Goal: Obtain resource: Download file/media

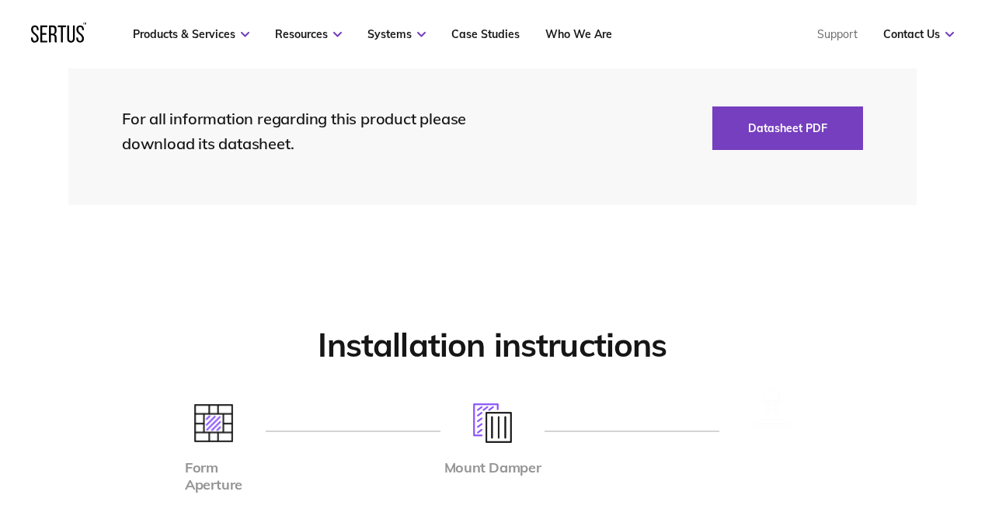
scroll to position [3696, 0]
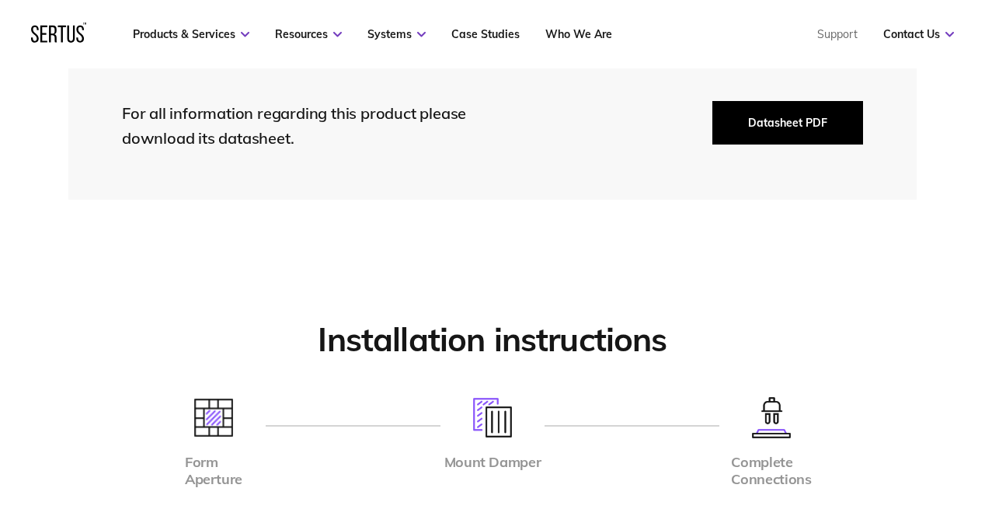
click at [763, 116] on button "Datasheet PDF" at bounding box center [787, 122] width 151 height 43
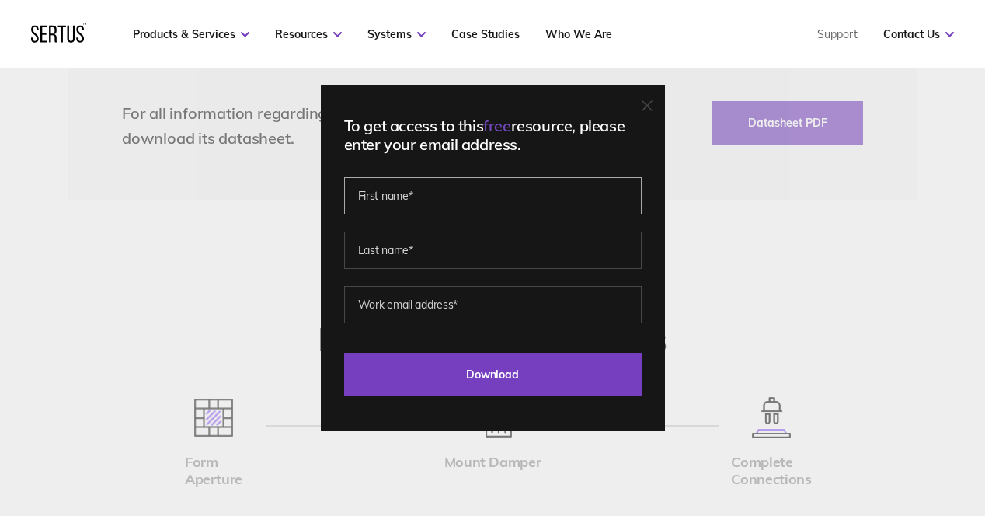
type input "[PERSON_NAME]"
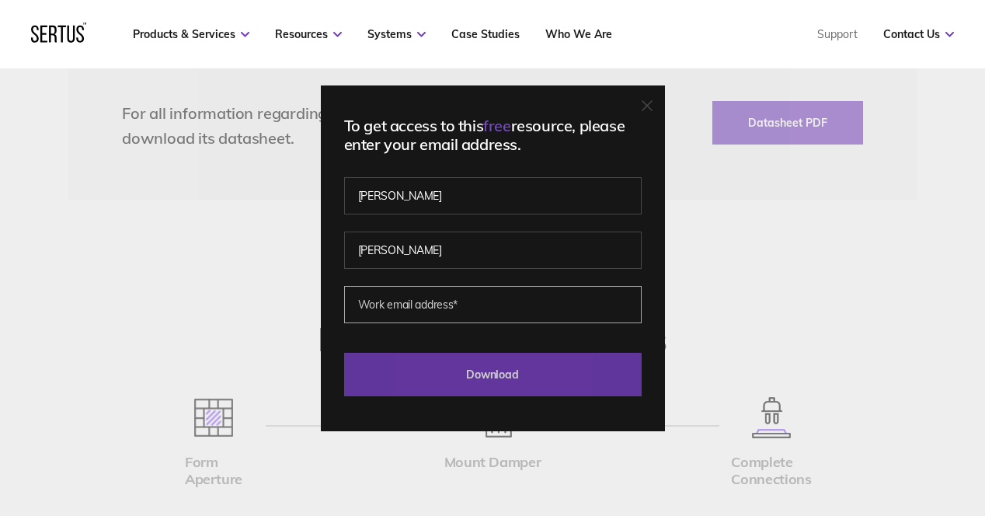
type input "[PERSON_NAME][EMAIL_ADDRESS][DOMAIN_NAME]"
click at [481, 372] on input "Download" at bounding box center [492, 374] width 297 height 43
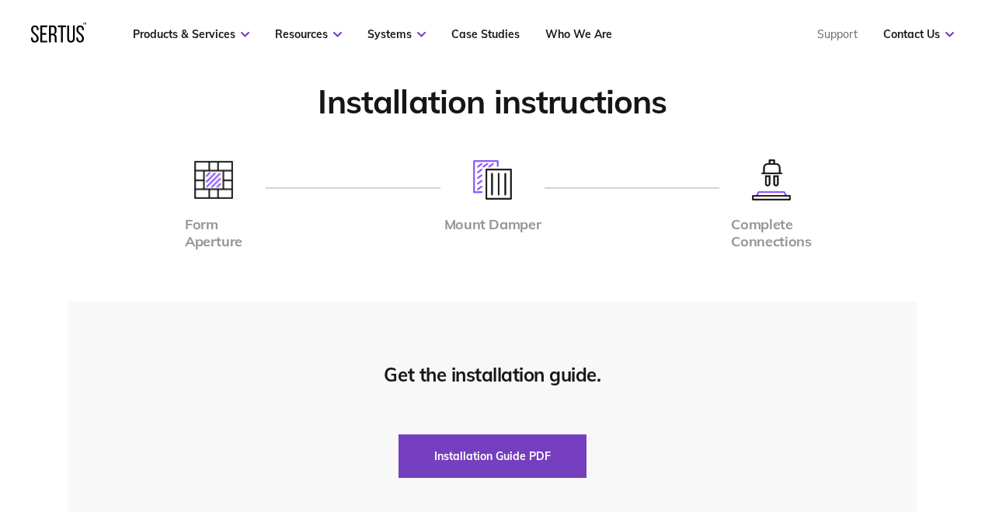
scroll to position [3908, 0]
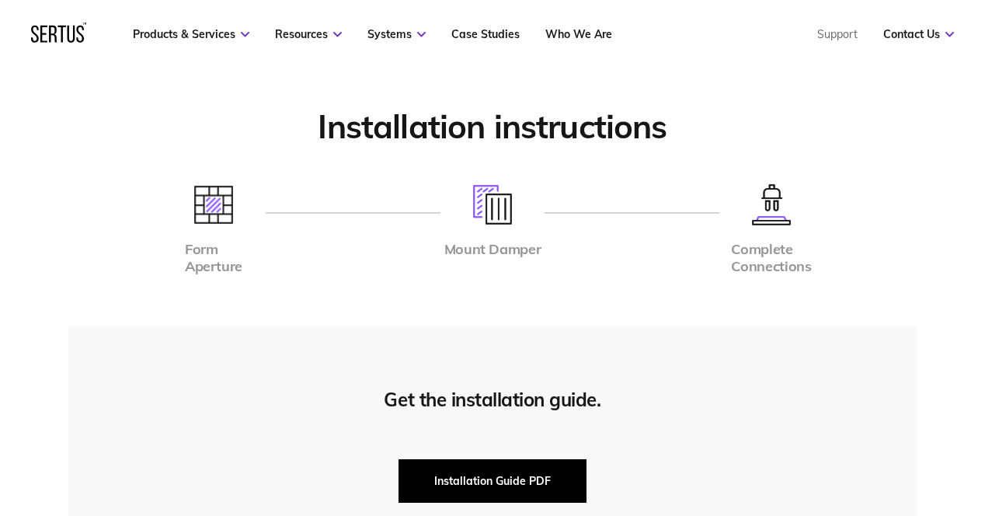
click at [495, 459] on button "Installation Guide PDF" at bounding box center [492, 480] width 188 height 43
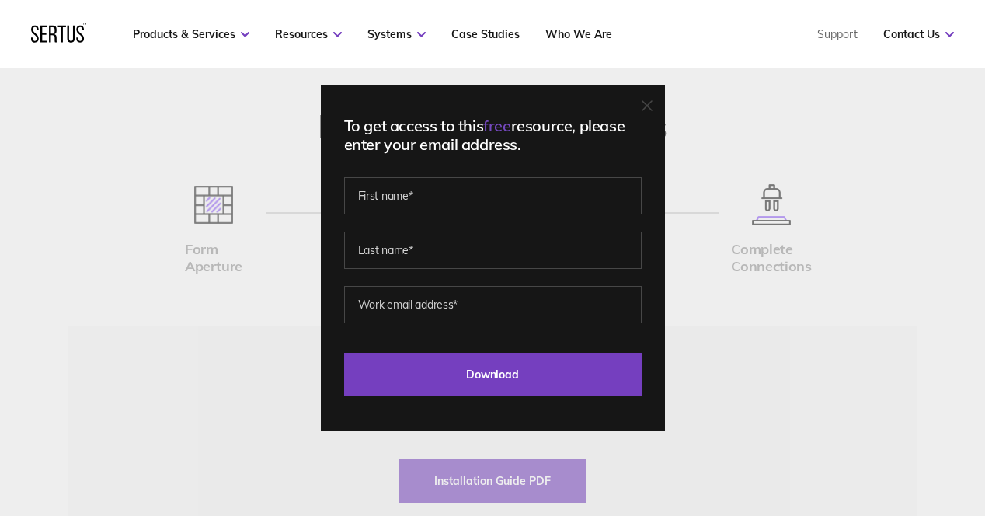
click at [651, 109] on icon at bounding box center [646, 105] width 9 height 9
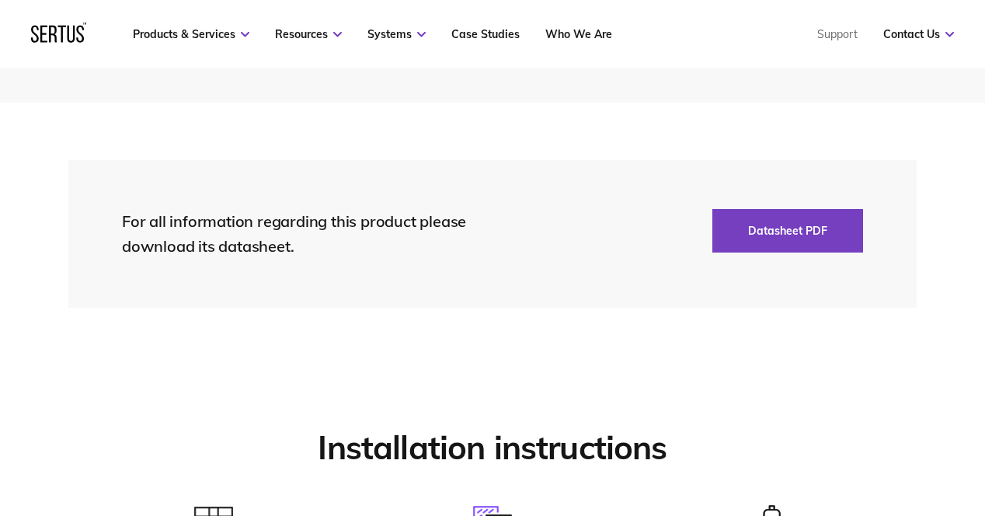
scroll to position [3560, 0]
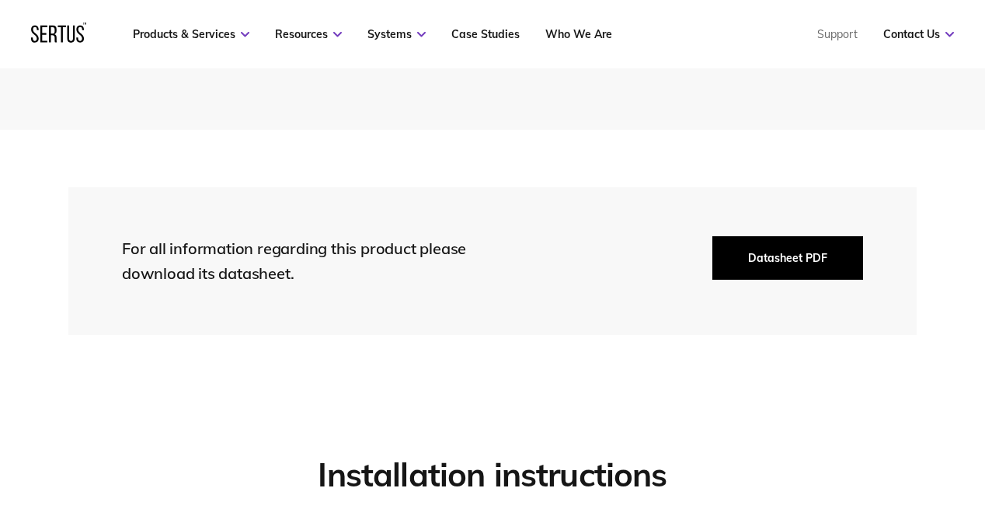
click at [776, 249] on button "Datasheet PDF" at bounding box center [787, 257] width 151 height 43
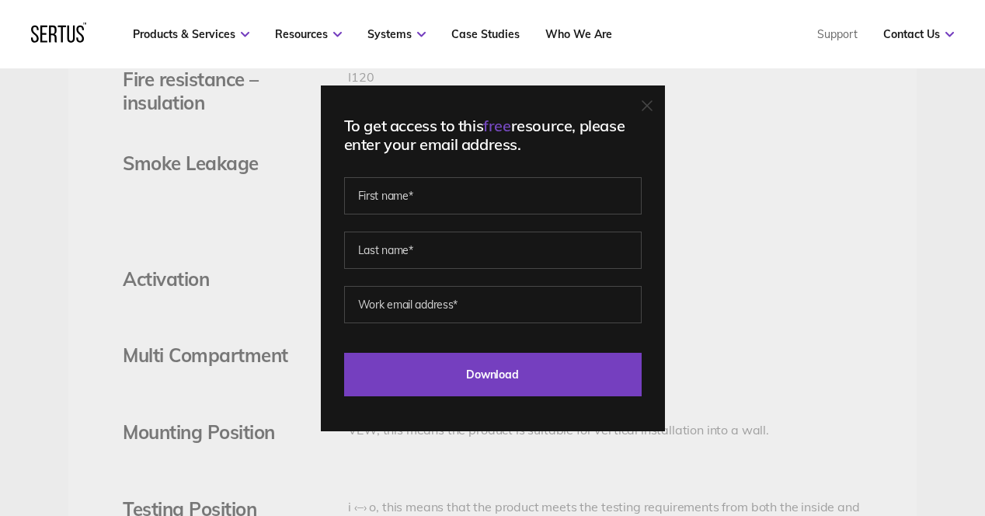
scroll to position [3009, 0]
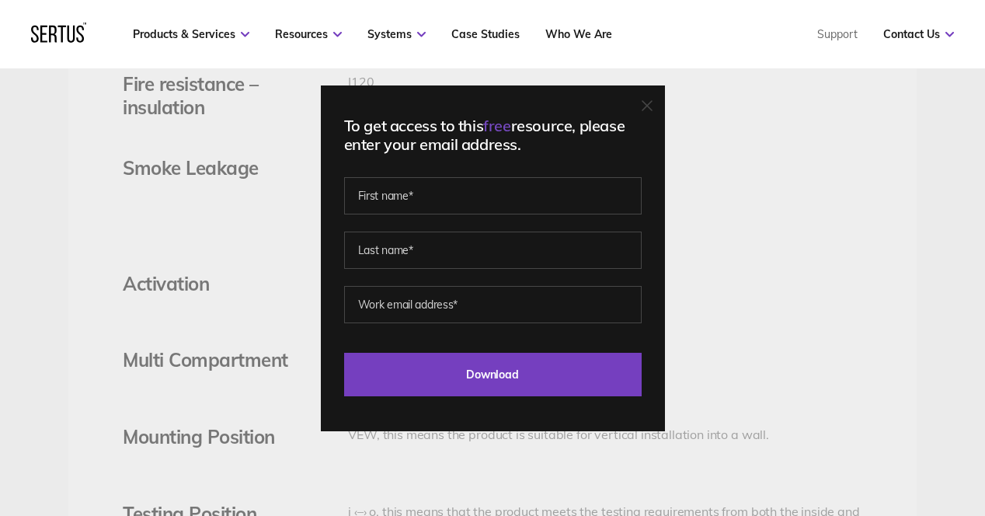
click at [649, 101] on icon at bounding box center [646, 105] width 11 height 11
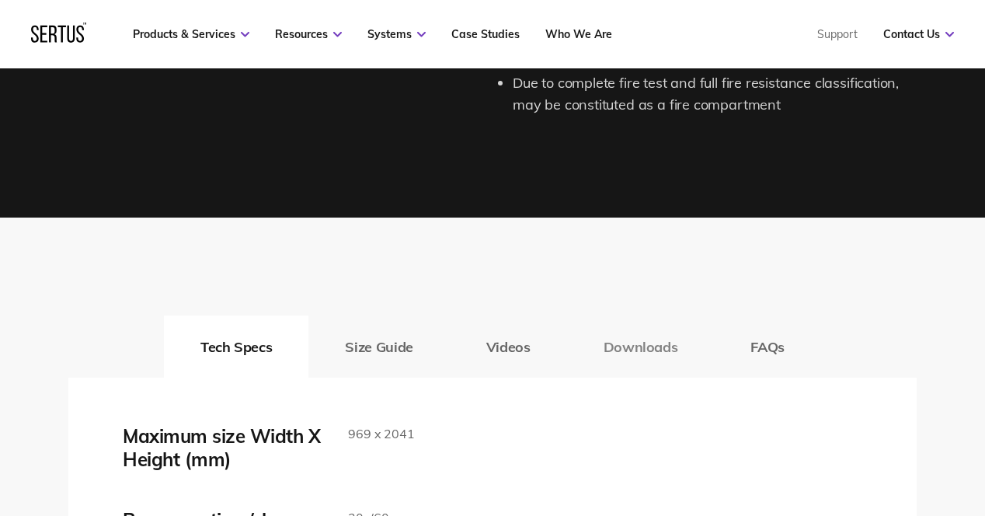
scroll to position [2347, 0]
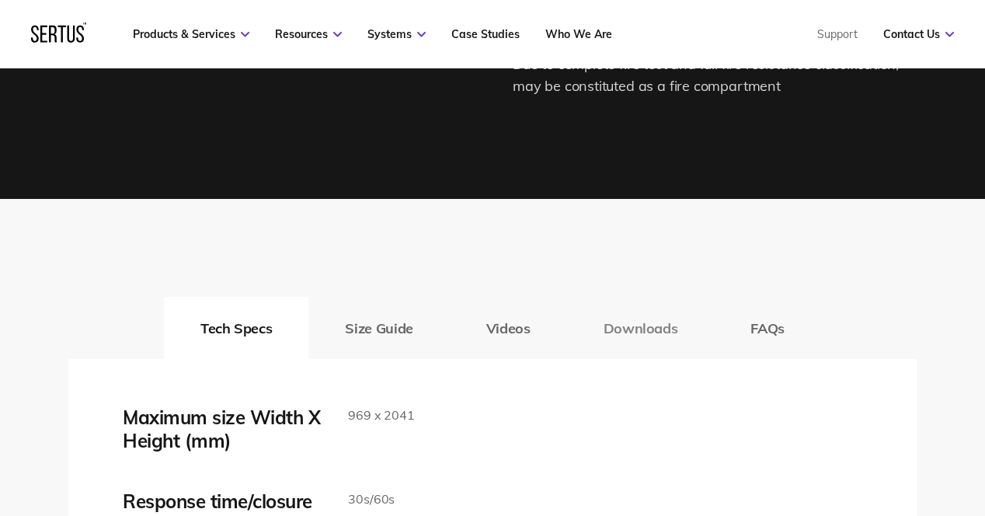
click at [643, 320] on button "Downloads" at bounding box center [641, 328] width 148 height 62
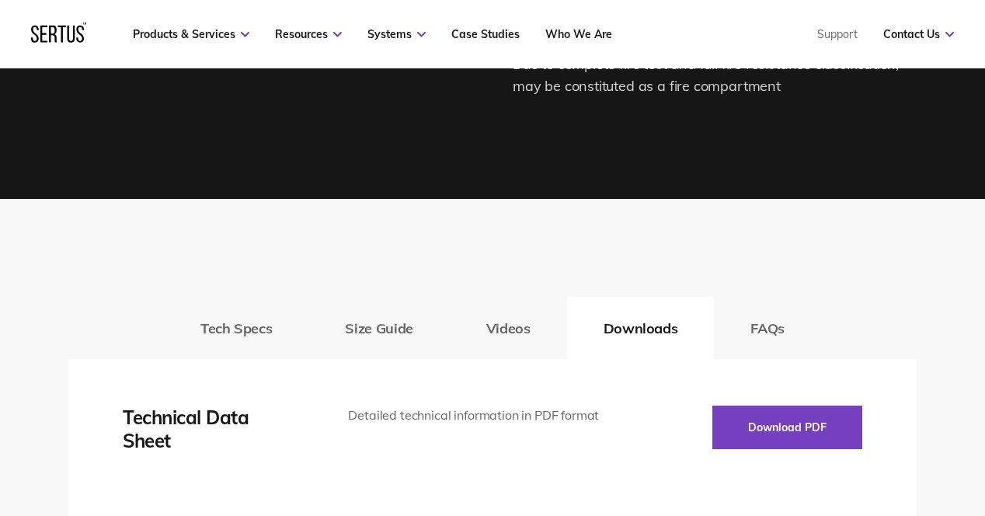
scroll to position [2559, 0]
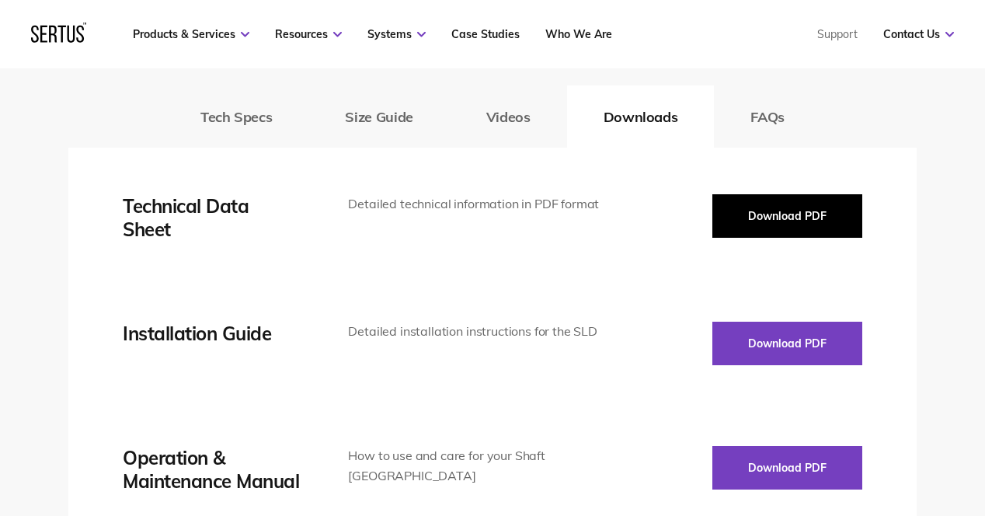
click at [761, 214] on button "Download PDF" at bounding box center [787, 215] width 150 height 43
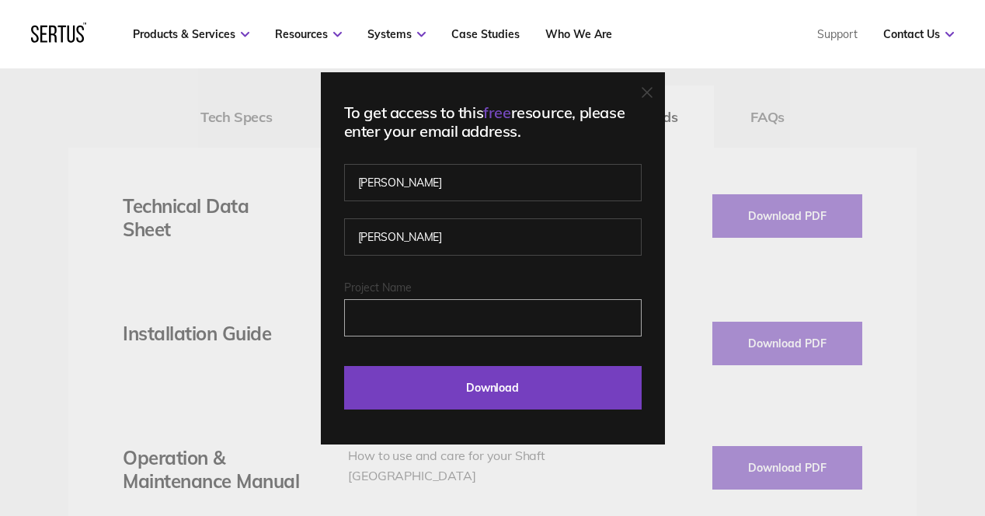
click at [579, 327] on input "Project Name" at bounding box center [492, 317] width 297 height 37
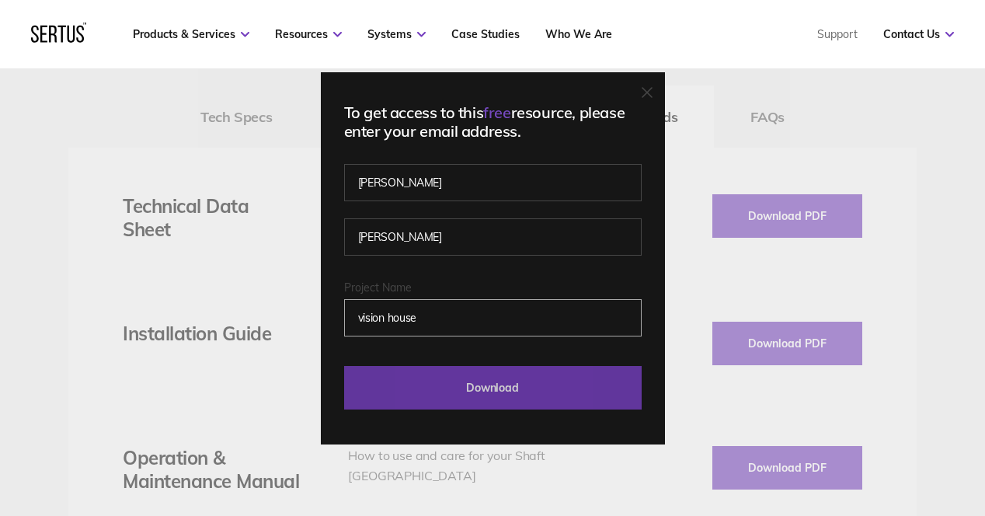
type input "vision house"
click at [535, 384] on input "Download" at bounding box center [492, 387] width 297 height 43
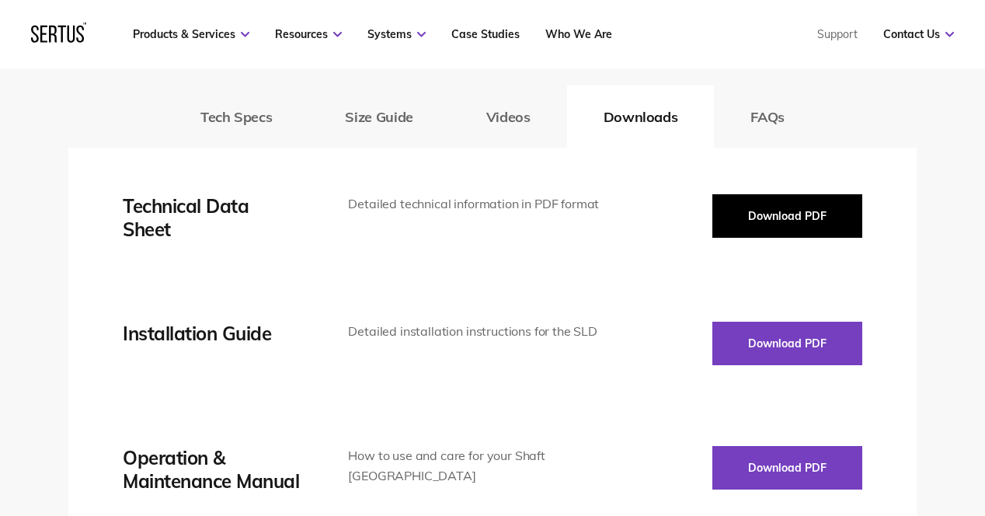
click at [773, 203] on button "Download PDF" at bounding box center [787, 215] width 150 height 43
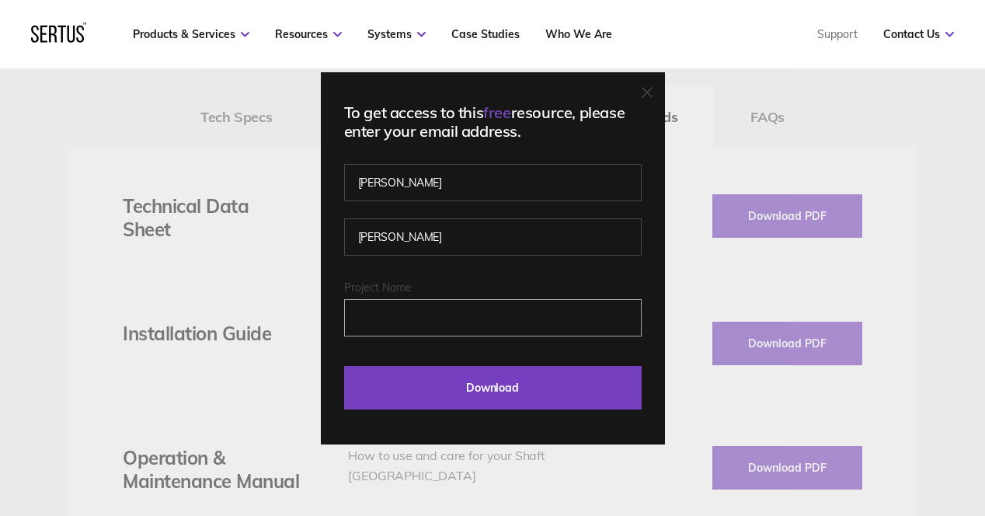
click at [472, 312] on input "Project Name" at bounding box center [492, 317] width 297 height 37
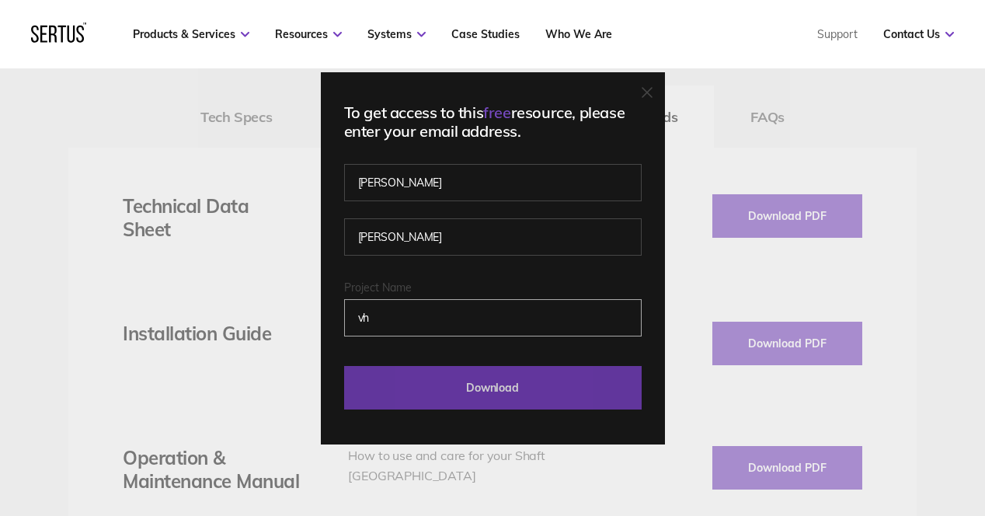
type input "vh"
click at [499, 389] on input "Download" at bounding box center [492, 387] width 297 height 43
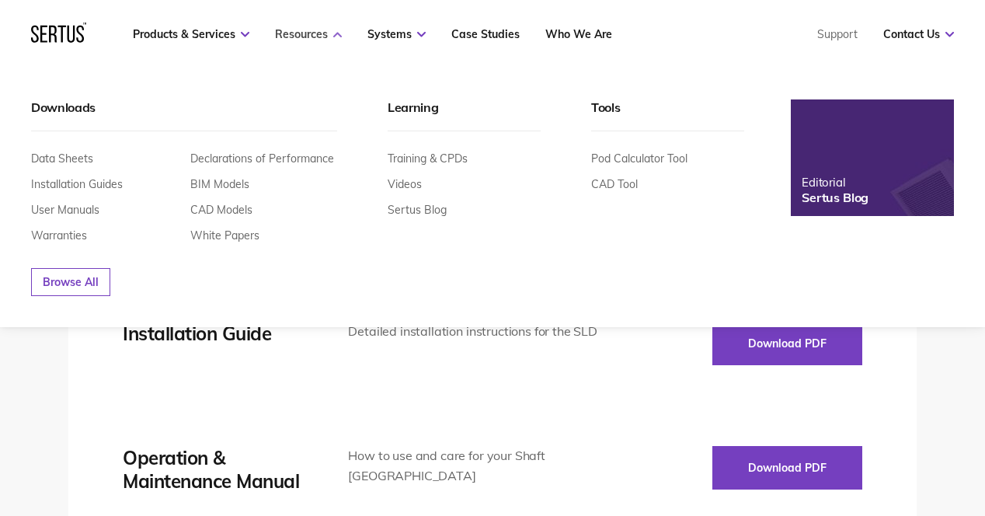
click at [313, 33] on link "Resources" at bounding box center [308, 34] width 67 height 14
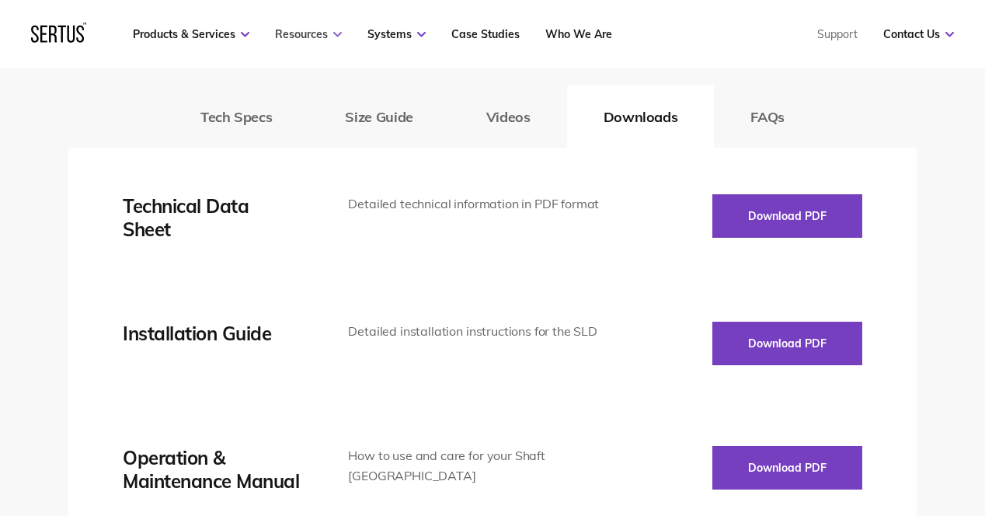
click at [313, 33] on link "Resources" at bounding box center [308, 34] width 67 height 14
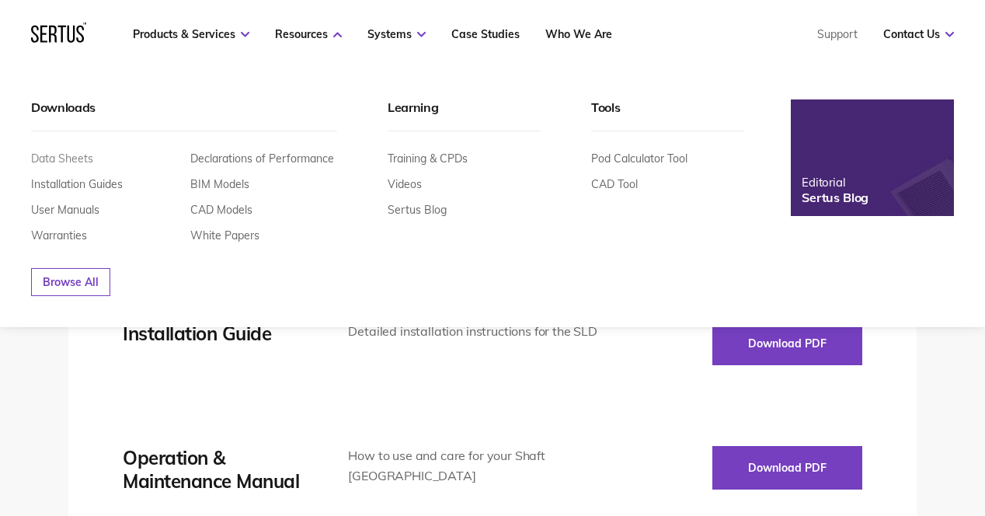
click at [58, 158] on link "Data Sheets" at bounding box center [62, 158] width 62 height 14
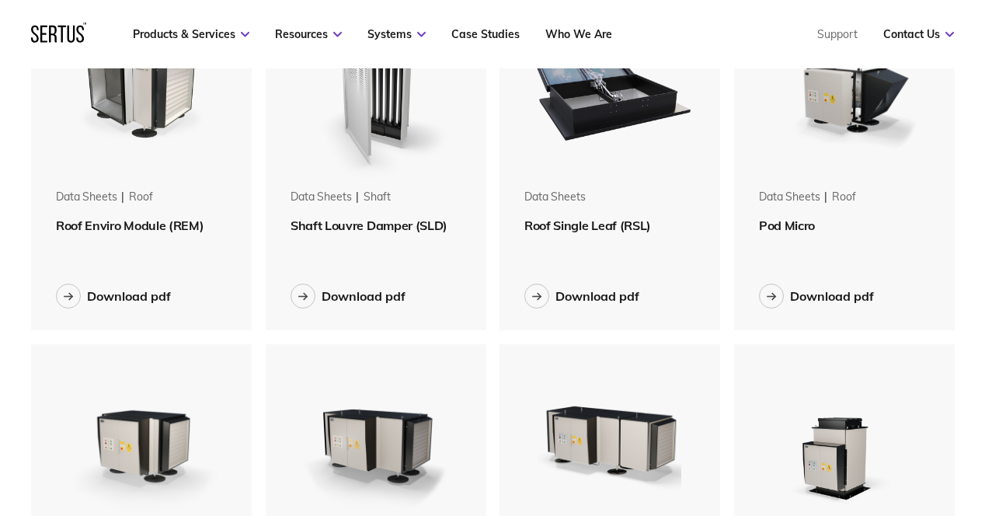
scroll to position [195, 0]
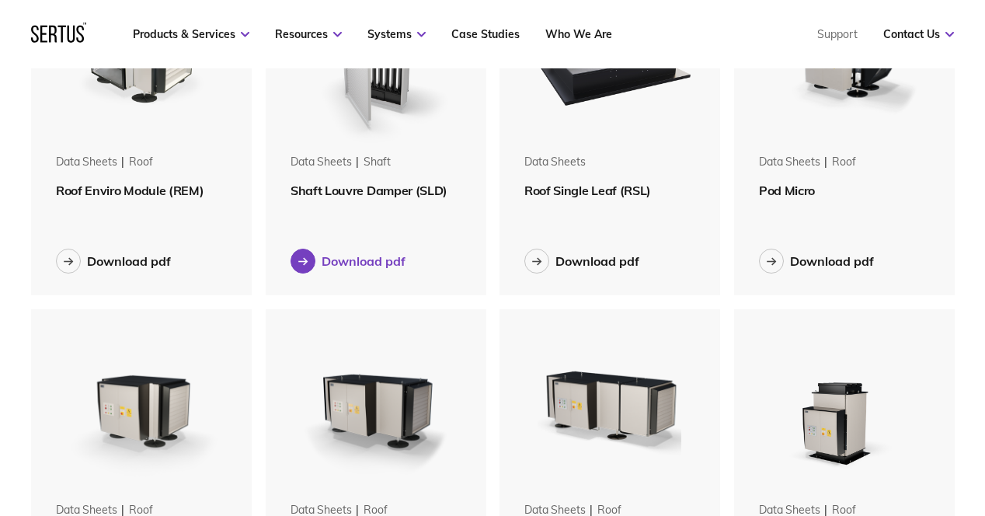
click at [369, 259] on div "Download pdf" at bounding box center [363, 261] width 84 height 16
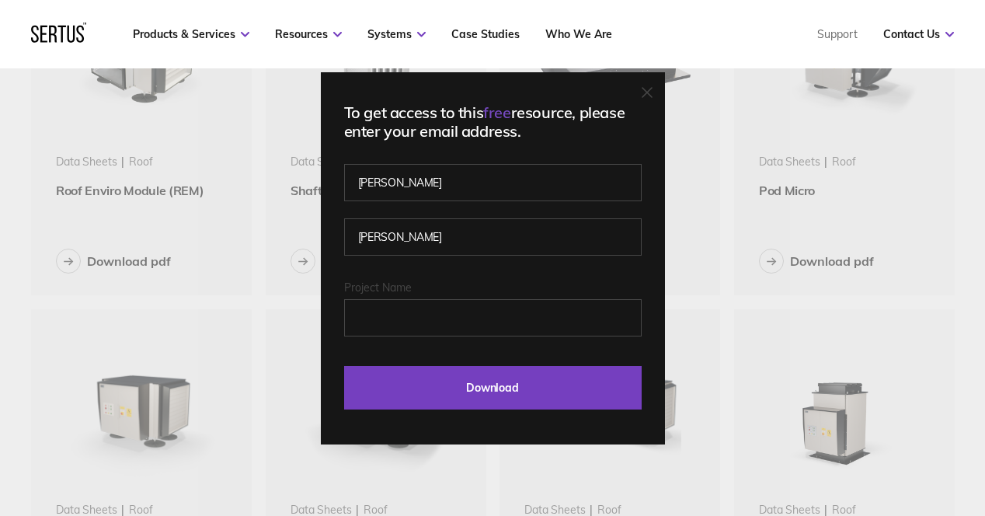
click at [309, 261] on div "To get access to this free resource, please enter your email address. [PERSON_N…" at bounding box center [492, 258] width 985 height 516
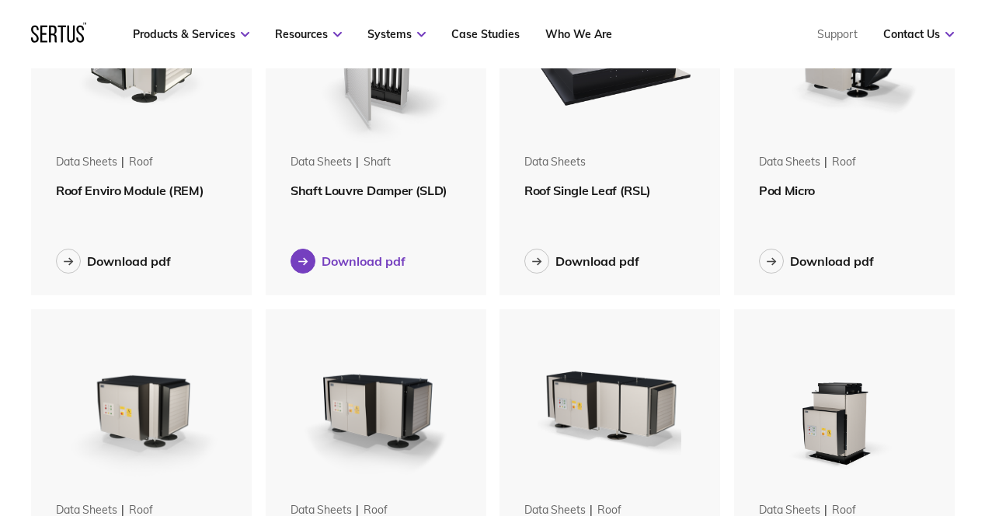
click at [309, 262] on div at bounding box center [302, 260] width 25 height 25
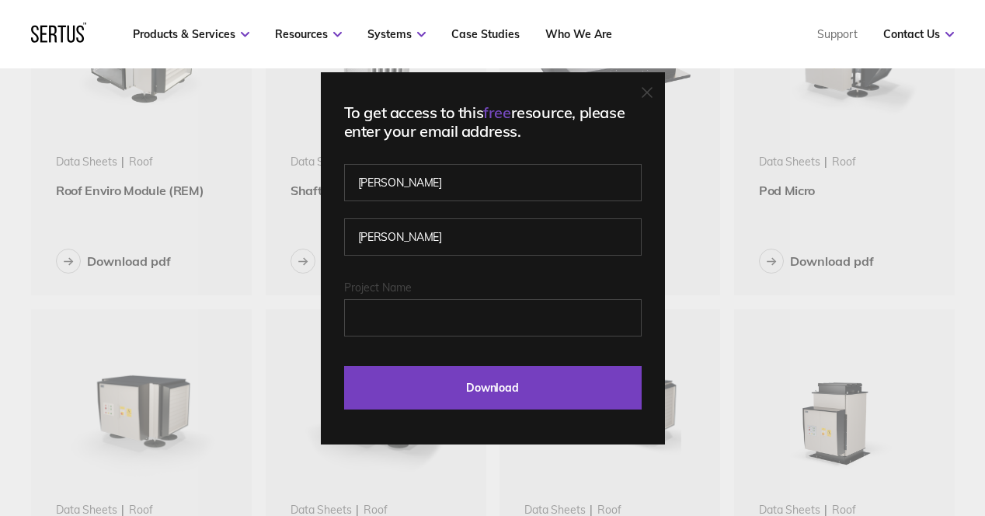
click at [356, 294] on div "Project Name" at bounding box center [492, 308] width 297 height 56
click at [379, 318] on input "Project Name" at bounding box center [492, 317] width 297 height 37
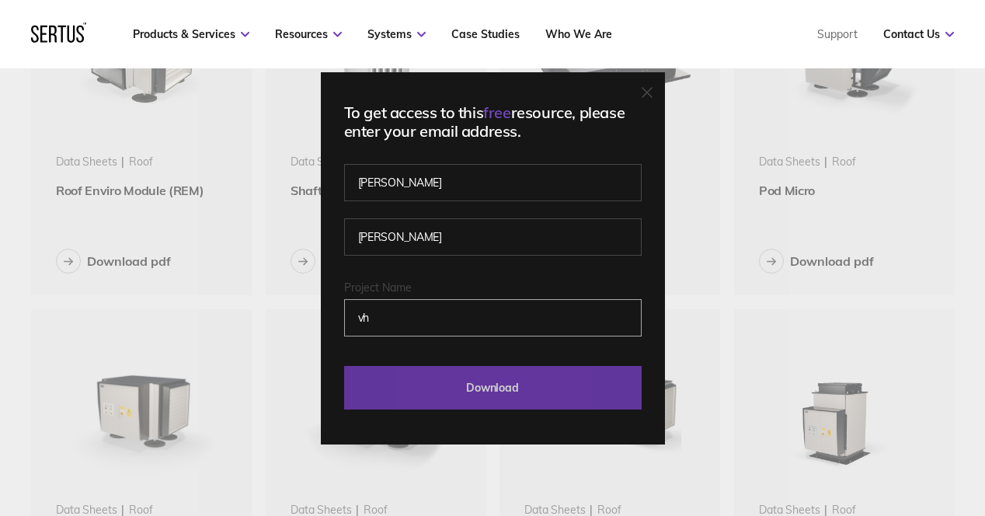
type input "vh"
click at [440, 376] on input "Download" at bounding box center [492, 387] width 297 height 43
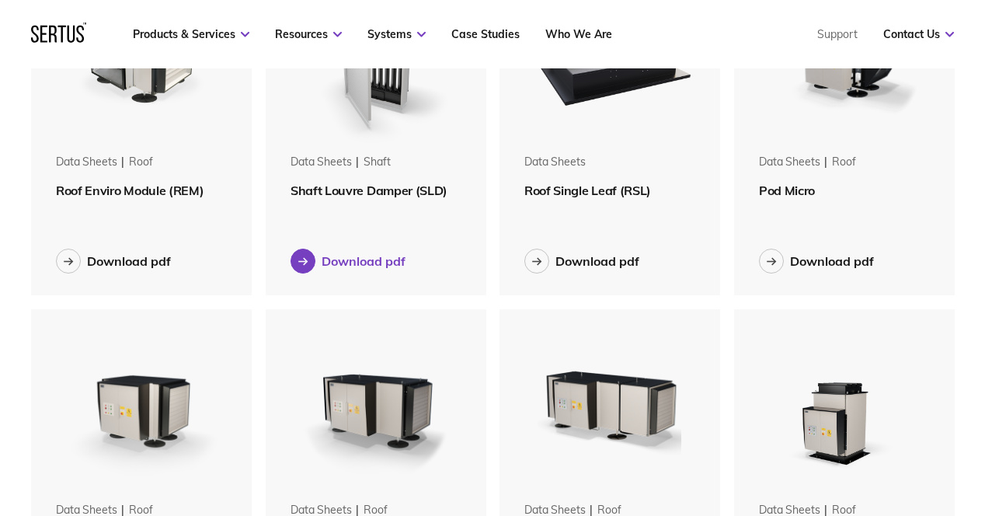
click at [346, 248] on div "Download pdf" at bounding box center [375, 261] width 171 height 68
drag, startPoint x: 758, startPoint y: 507, endPoint x: 328, endPoint y: 267, distance: 492.6
click at [328, 267] on div "Download pdf" at bounding box center [363, 261] width 84 height 16
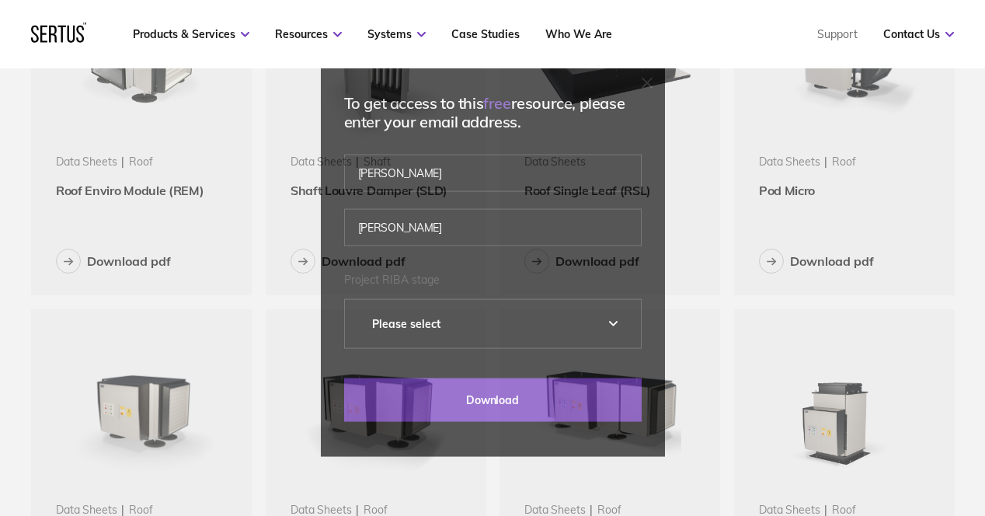
click at [328, 267] on div "To get access to this free resource, please enter your email address. [PERSON_N…" at bounding box center [493, 259] width 344 height 394
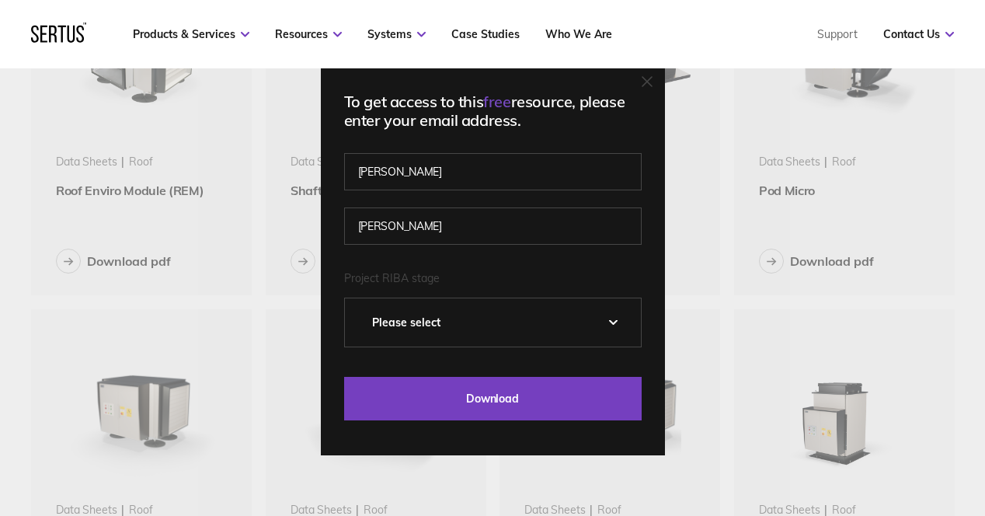
select select "4 - Technical Design"
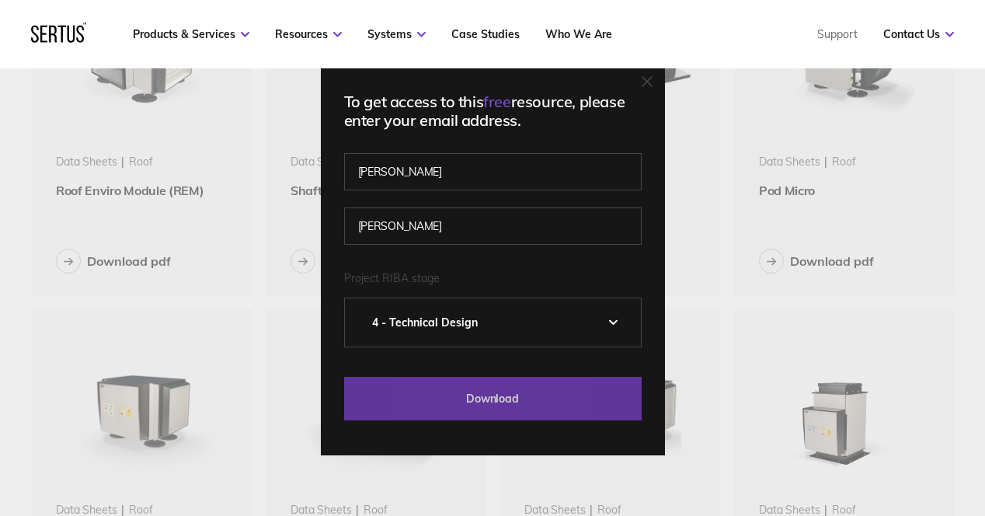
click at [399, 386] on input "Download" at bounding box center [492, 398] width 297 height 43
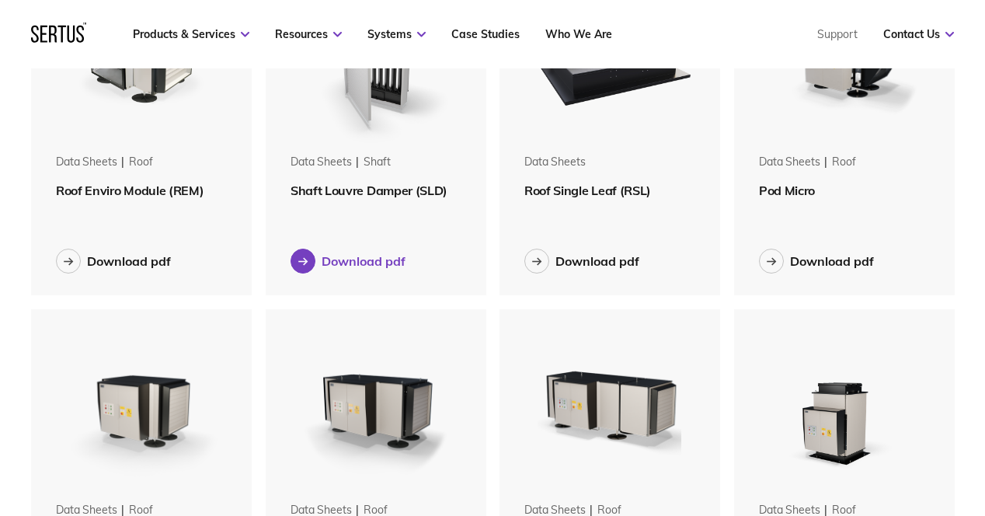
click at [353, 267] on div "Download pdf" at bounding box center [363, 261] width 84 height 16
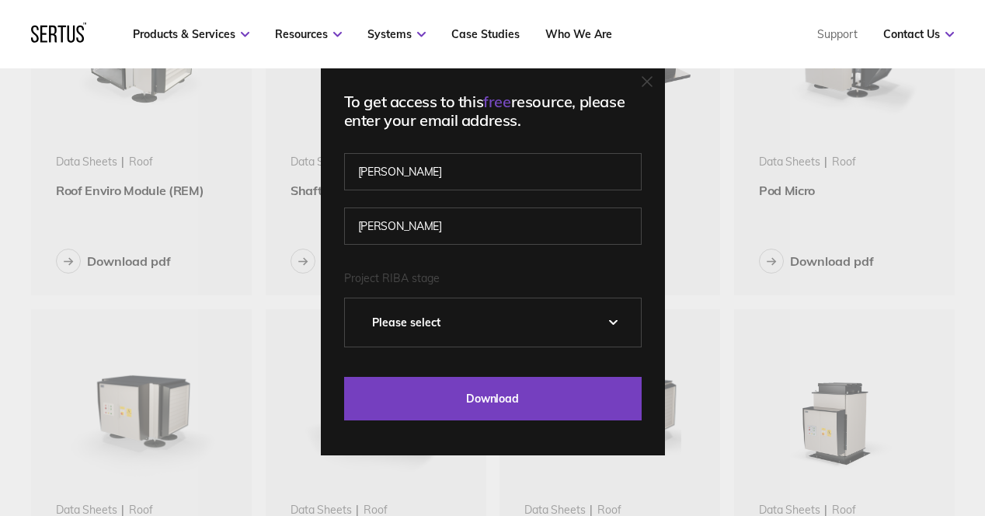
click at [419, 328] on div "Please select" at bounding box center [493, 322] width 296 height 48
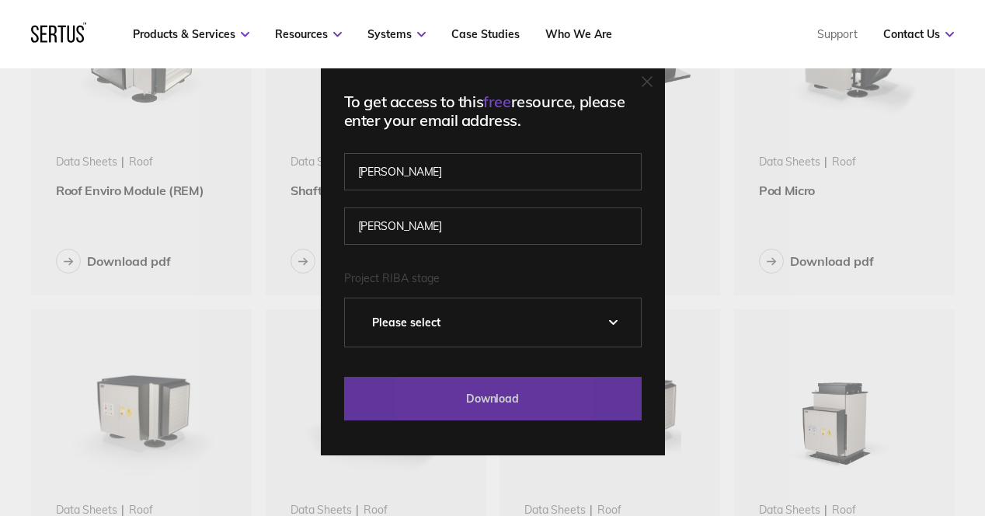
click at [518, 391] on input "Download" at bounding box center [492, 398] width 297 height 43
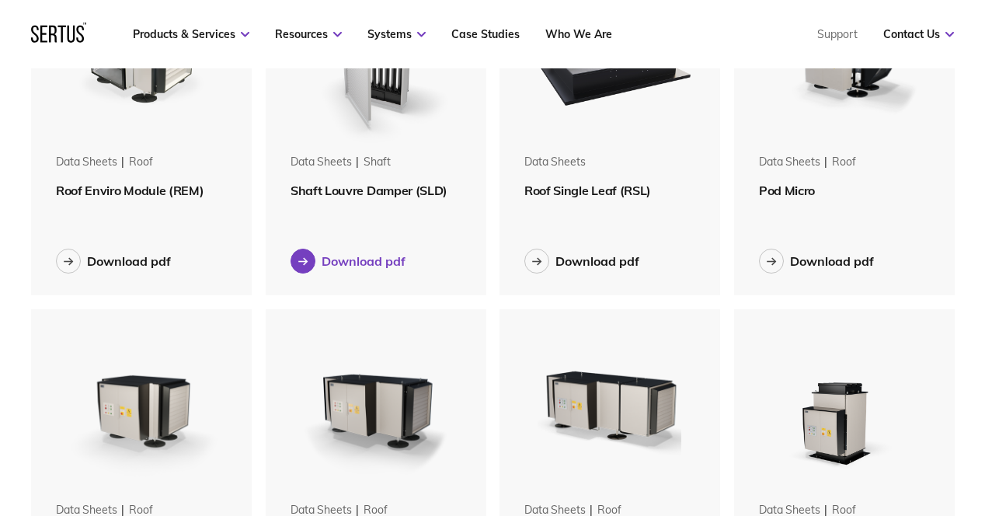
click at [392, 266] on div "Download pdf" at bounding box center [363, 261] width 84 height 16
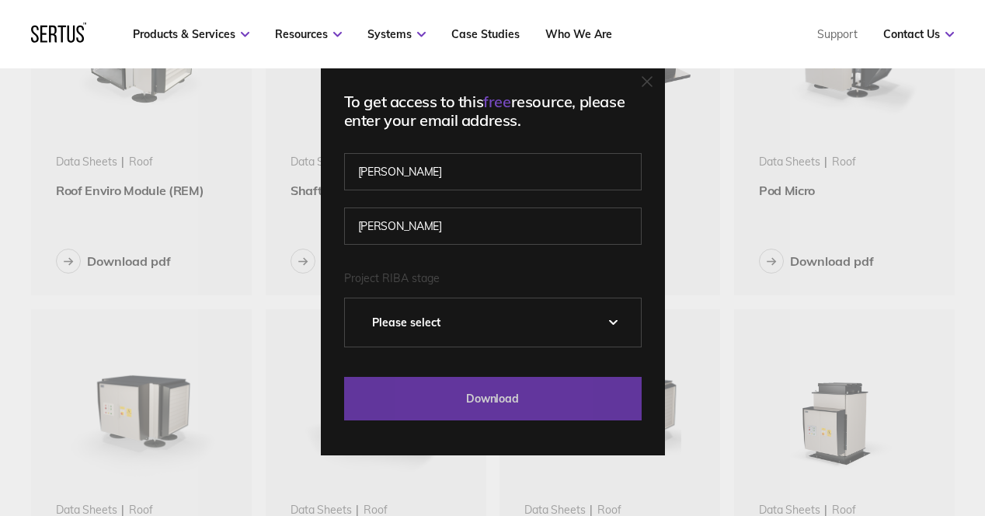
click at [443, 384] on input "Download" at bounding box center [492, 398] width 297 height 43
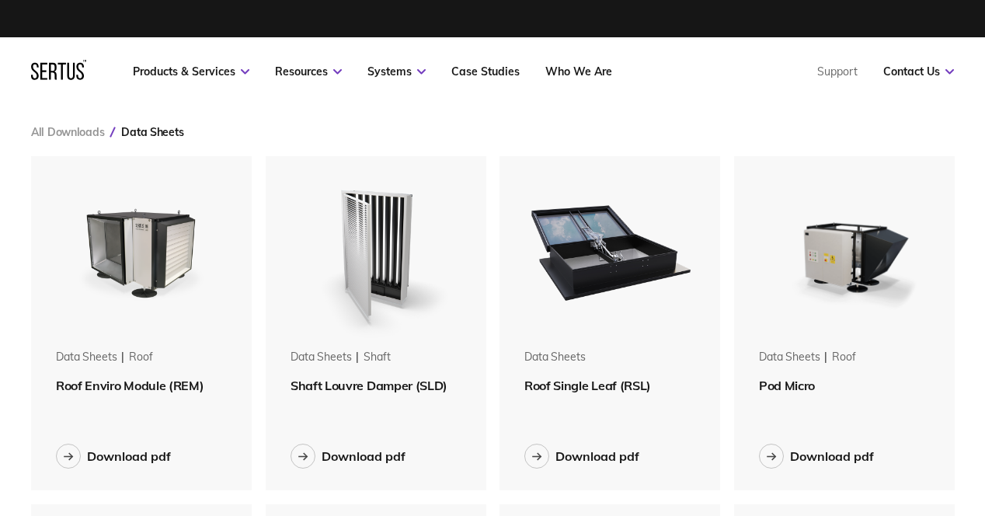
scroll to position [0, 0]
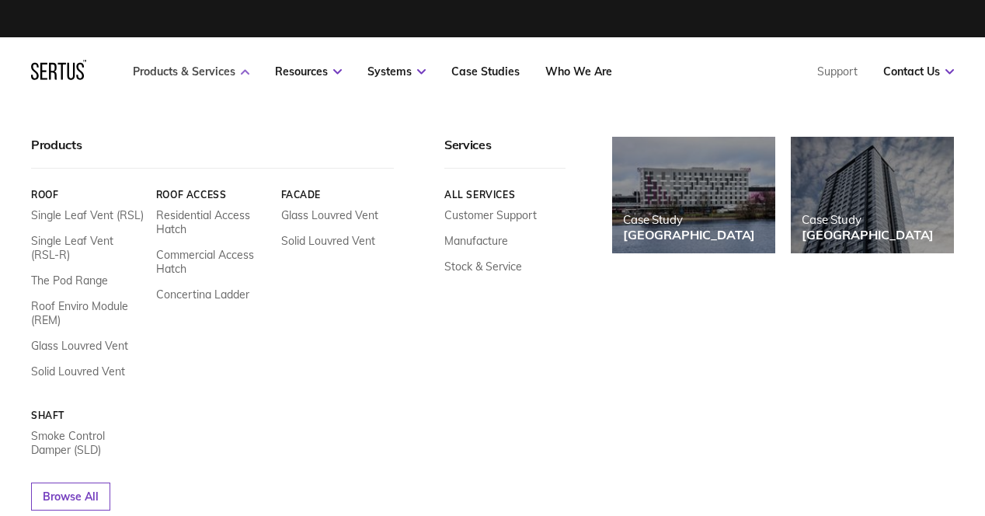
click at [197, 75] on link "Products & Services" at bounding box center [191, 71] width 116 height 14
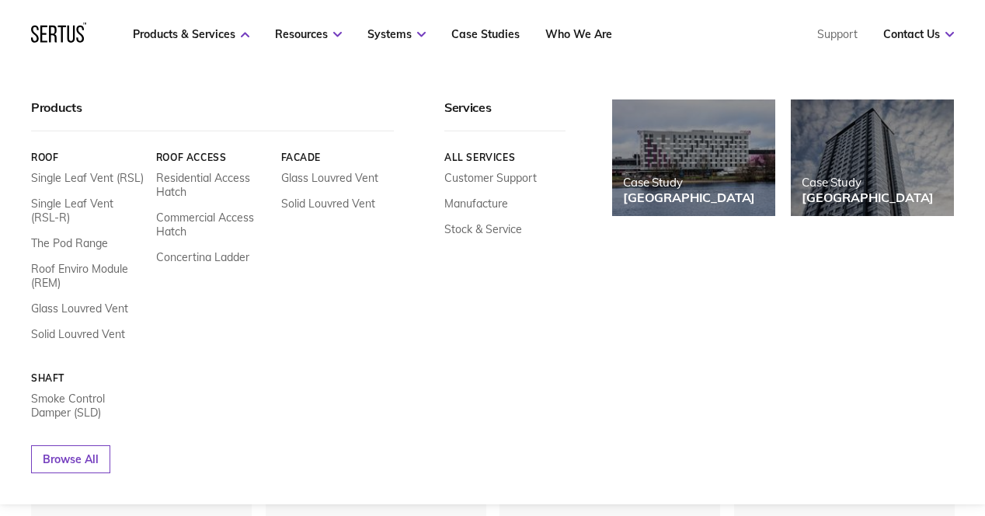
scroll to position [47, 0]
click at [86, 397] on link "Smoke Control Damper (SLD)" at bounding box center [87, 405] width 113 height 28
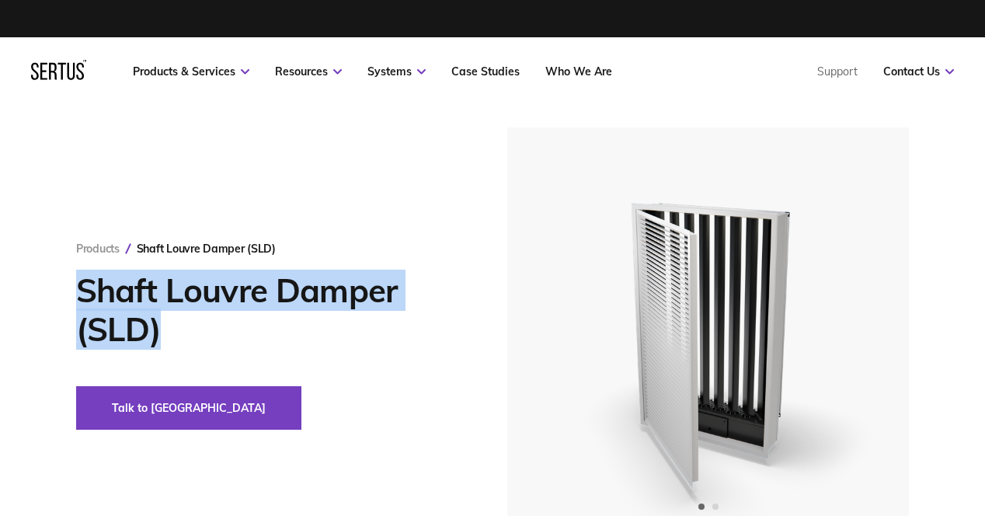
drag, startPoint x: 82, startPoint y: 291, endPoint x: 152, endPoint y: 319, distance: 76.0
click at [163, 327] on h1 "Shaft Louvre Damper (SLD)" at bounding box center [268, 310] width 384 height 78
copy h1 "Shaft Louvre Damper (SLD)"
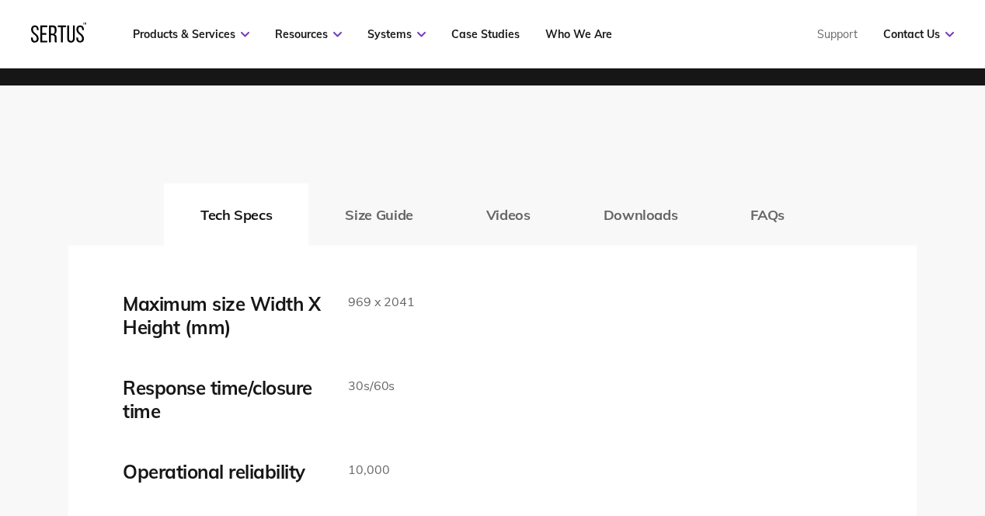
scroll to position [2581, 0]
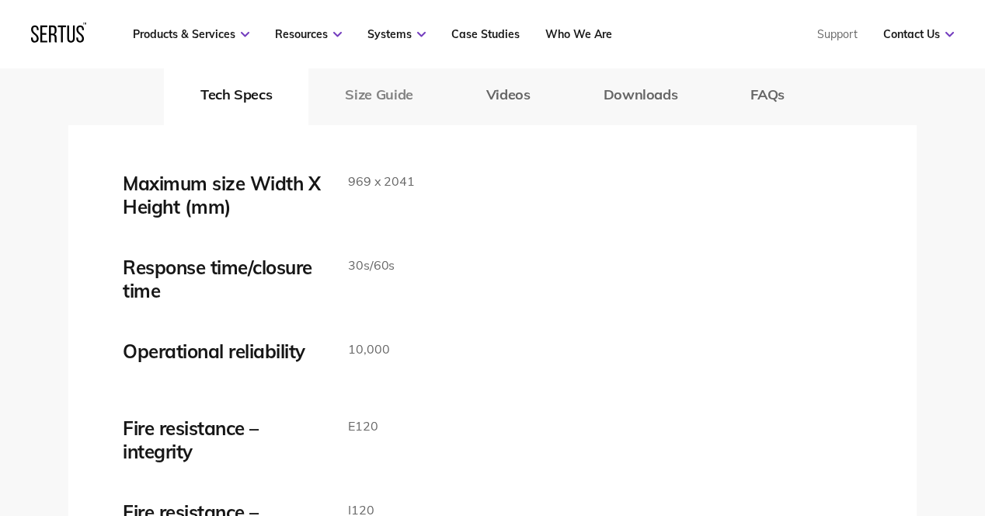
click at [373, 85] on button "Size Guide" at bounding box center [378, 94] width 141 height 62
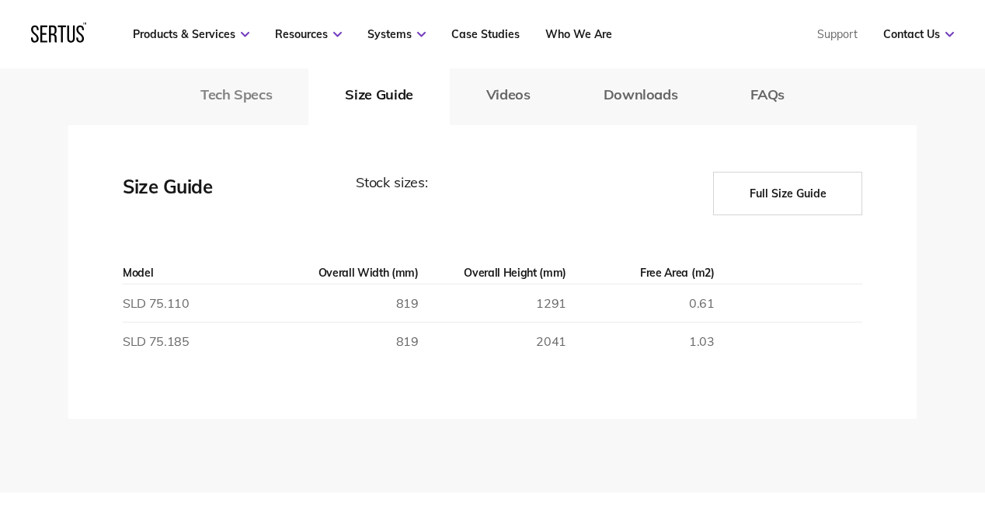
click at [260, 78] on button "Tech Specs" at bounding box center [236, 94] width 144 height 62
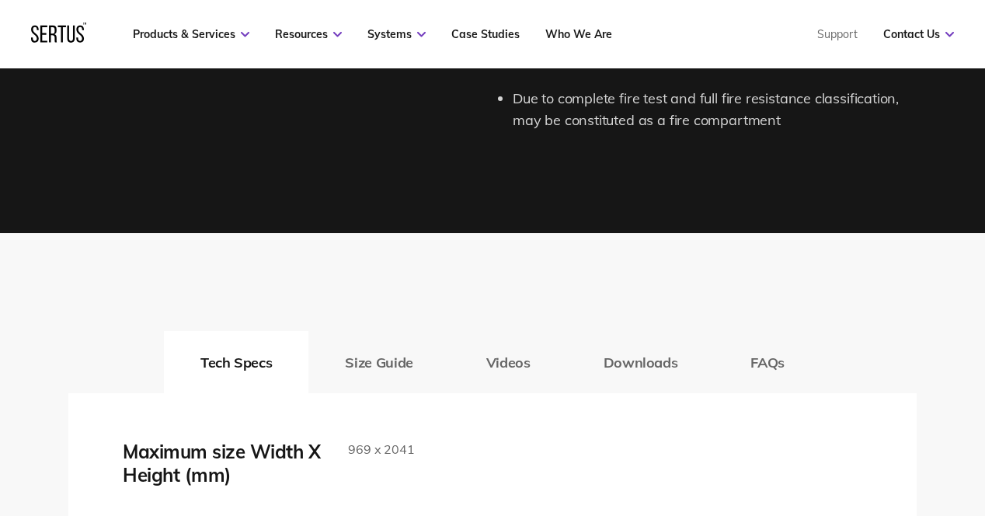
scroll to position [2337, 0]
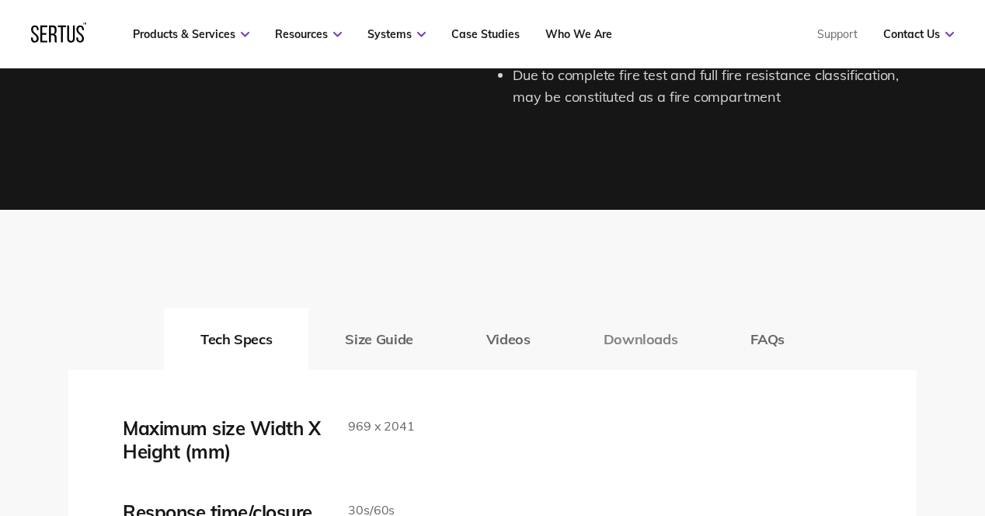
click at [634, 323] on button "Downloads" at bounding box center [641, 339] width 148 height 62
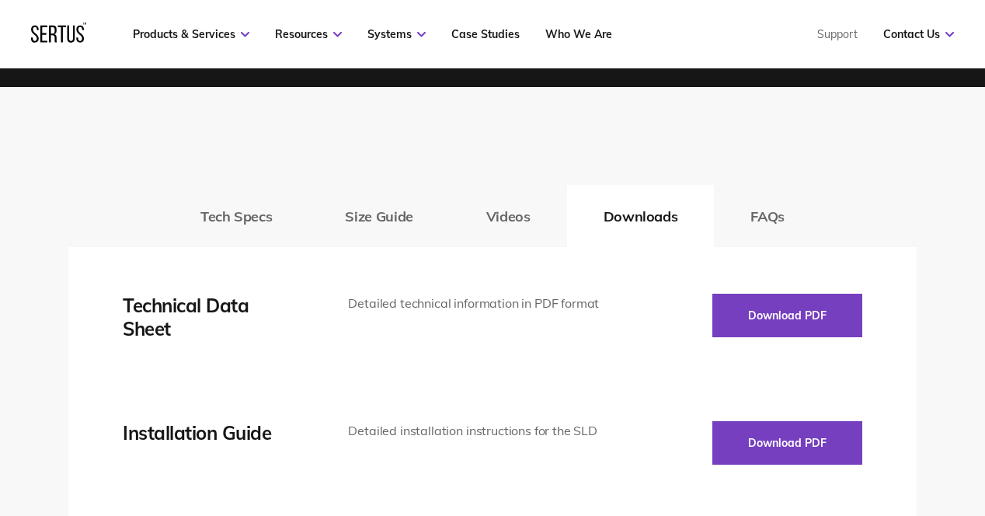
scroll to position [2617, 0]
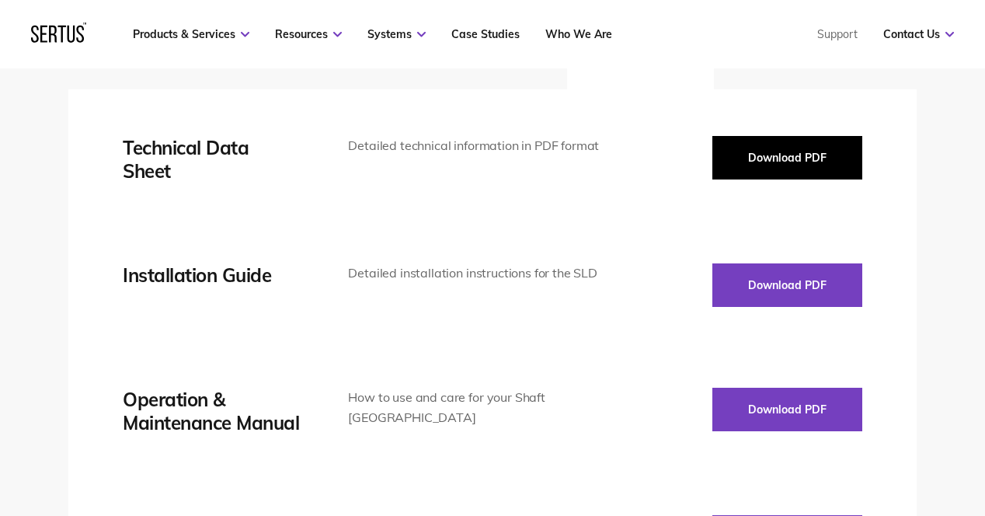
click at [808, 151] on button "Download PDF" at bounding box center [787, 157] width 150 height 43
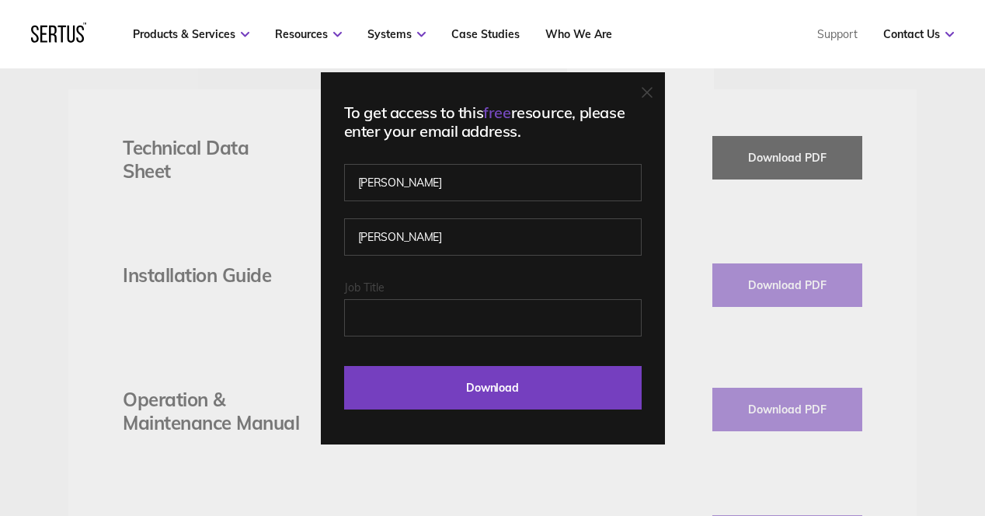
click at [808, 151] on div "To get access to this free resource, please enter your email address. [PERSON_N…" at bounding box center [492, 258] width 985 height 516
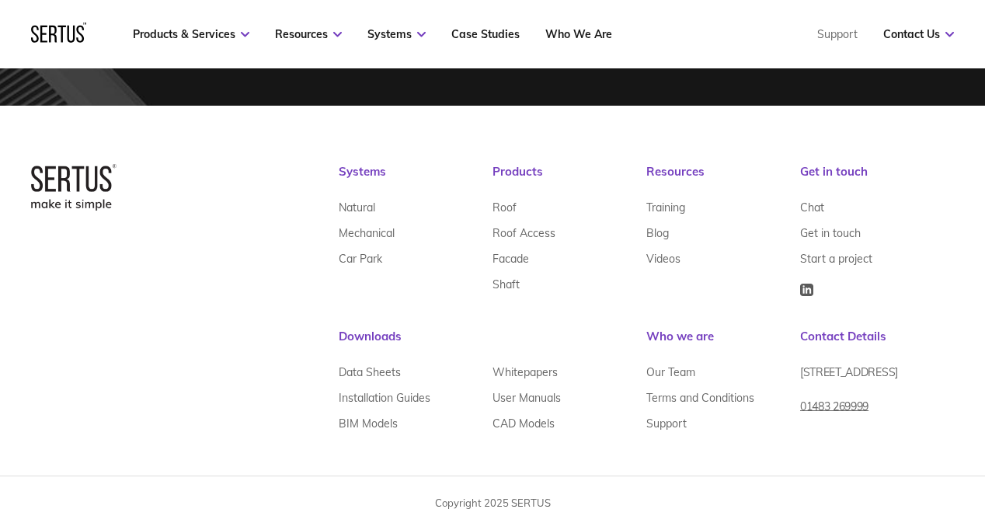
scroll to position [5497, 0]
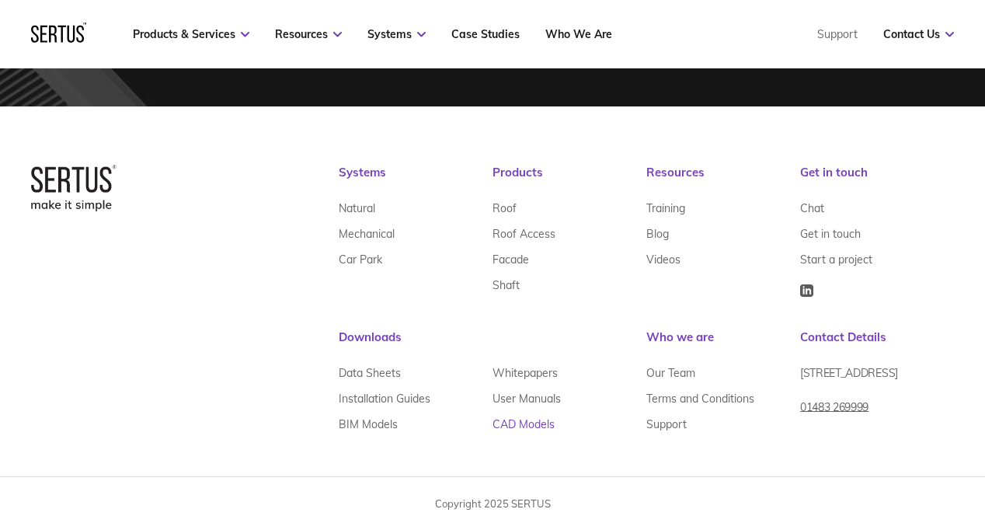
click at [524, 412] on link "CAD Models" at bounding box center [523, 425] width 62 height 26
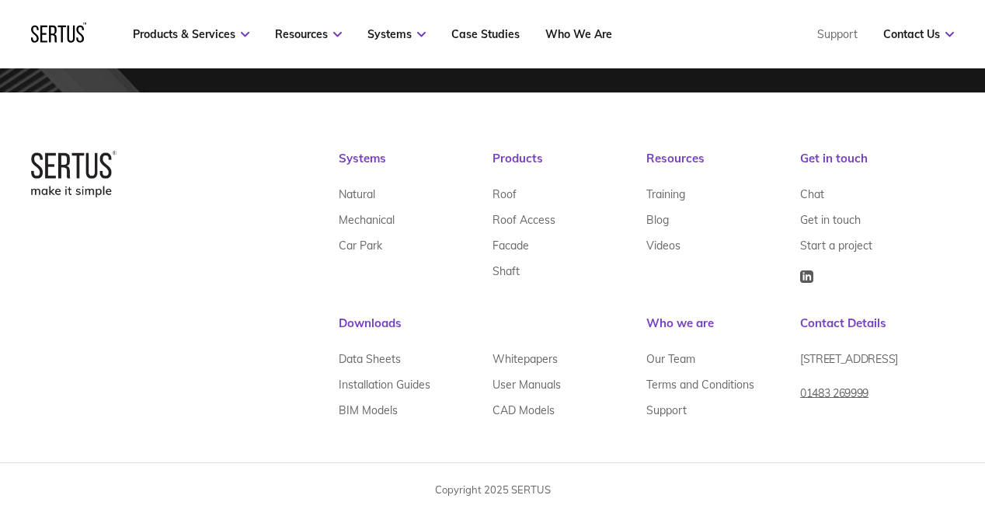
scroll to position [910, 0]
click at [360, 350] on link "Data Sheets" at bounding box center [370, 359] width 62 height 26
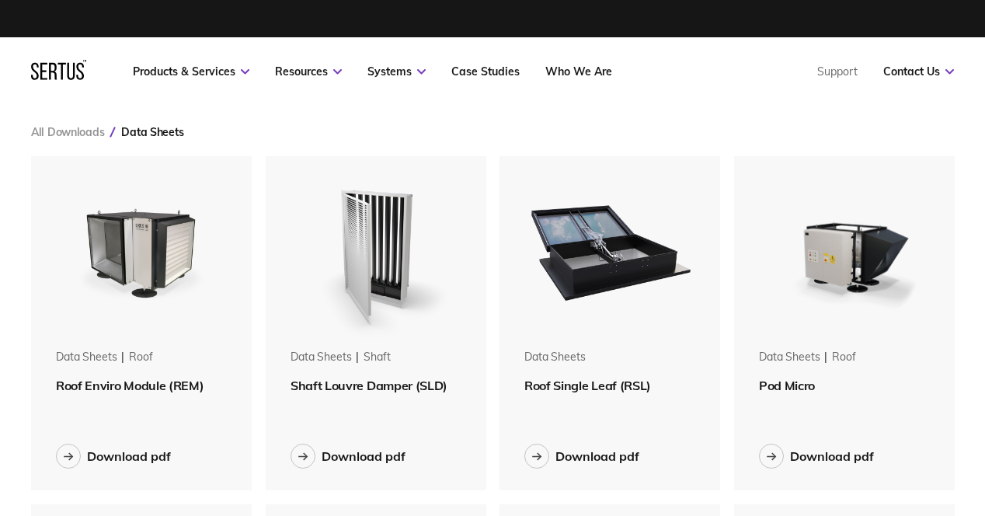
scroll to position [8, 8]
click at [363, 367] on div "Data Sheets shaft" at bounding box center [375, 363] width 171 height 28
click at [357, 374] on div "Data Sheets shaft" at bounding box center [375, 363] width 171 height 28
click at [358, 384] on span "Shaft Louvre Damper (SLD)" at bounding box center [368, 385] width 157 height 16
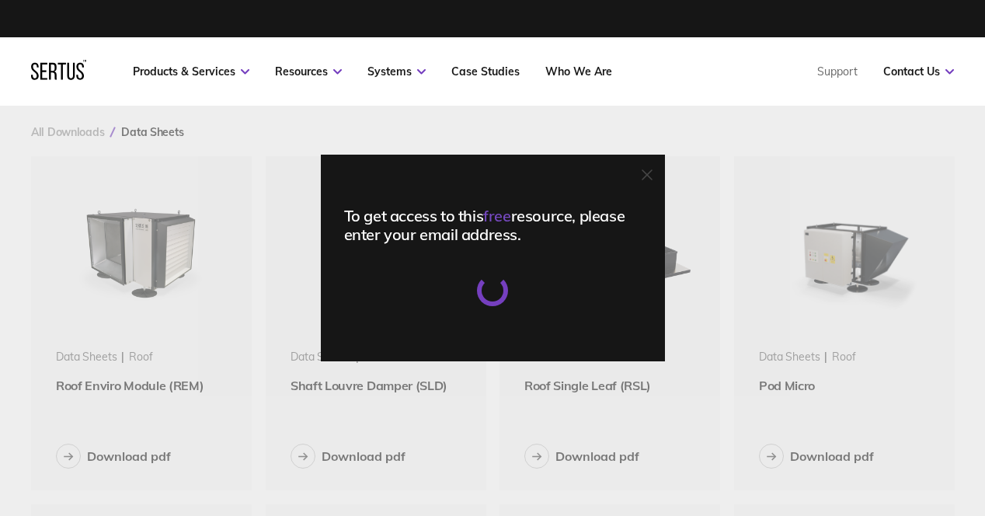
scroll to position [0, 0]
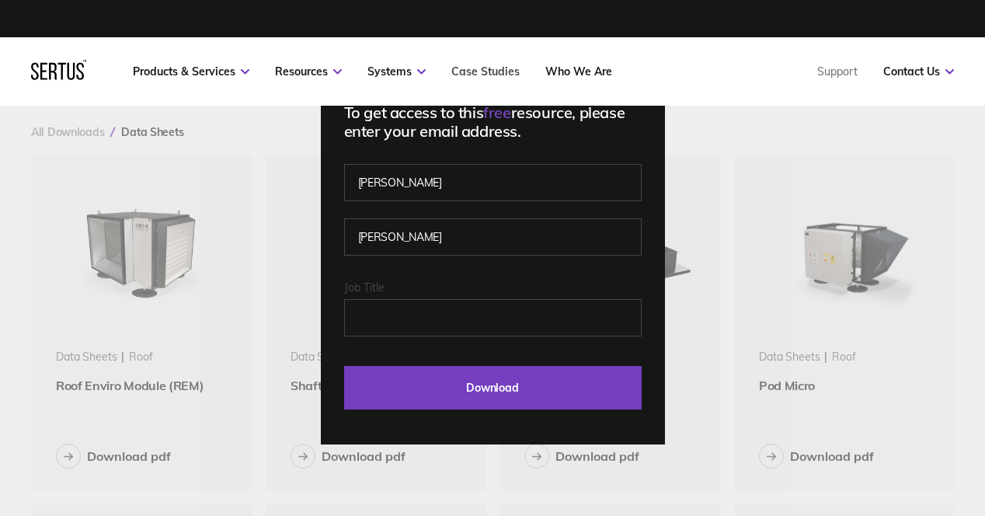
click at [462, 71] on link "Case Studies" at bounding box center [485, 71] width 68 height 14
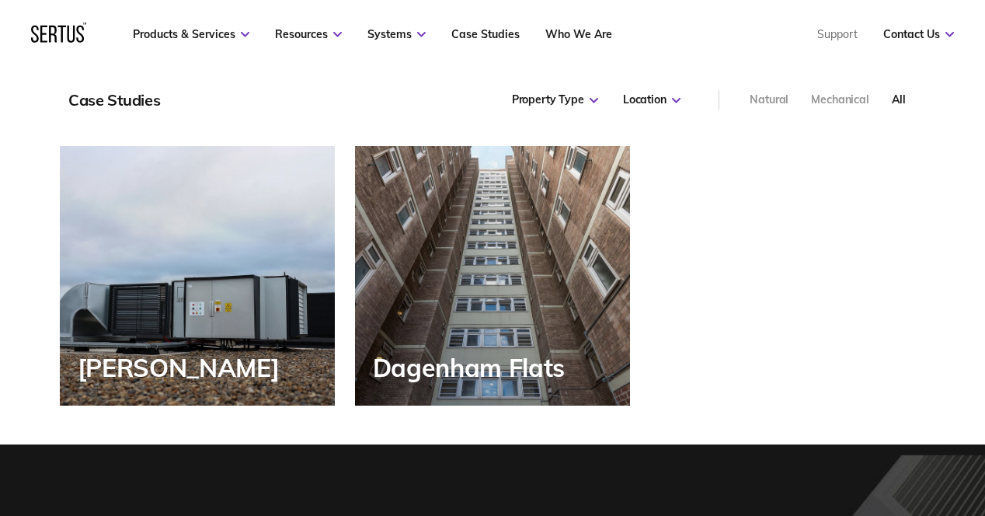
scroll to position [1900, 1]
